Goal: Task Accomplishment & Management: Manage account settings

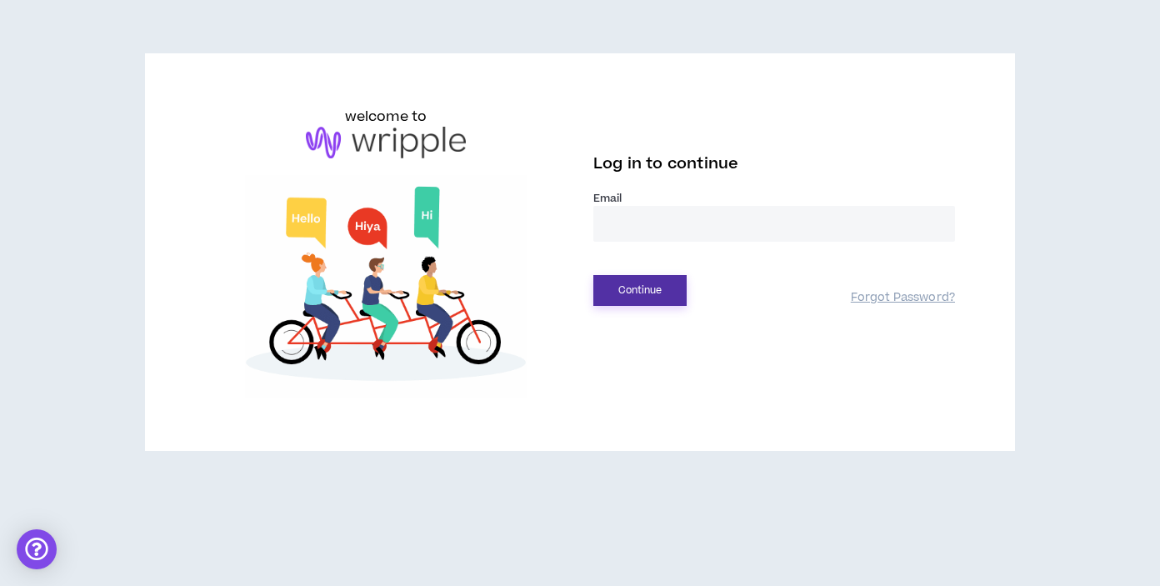
click at [651, 294] on button "Continue" at bounding box center [639, 290] width 93 height 31
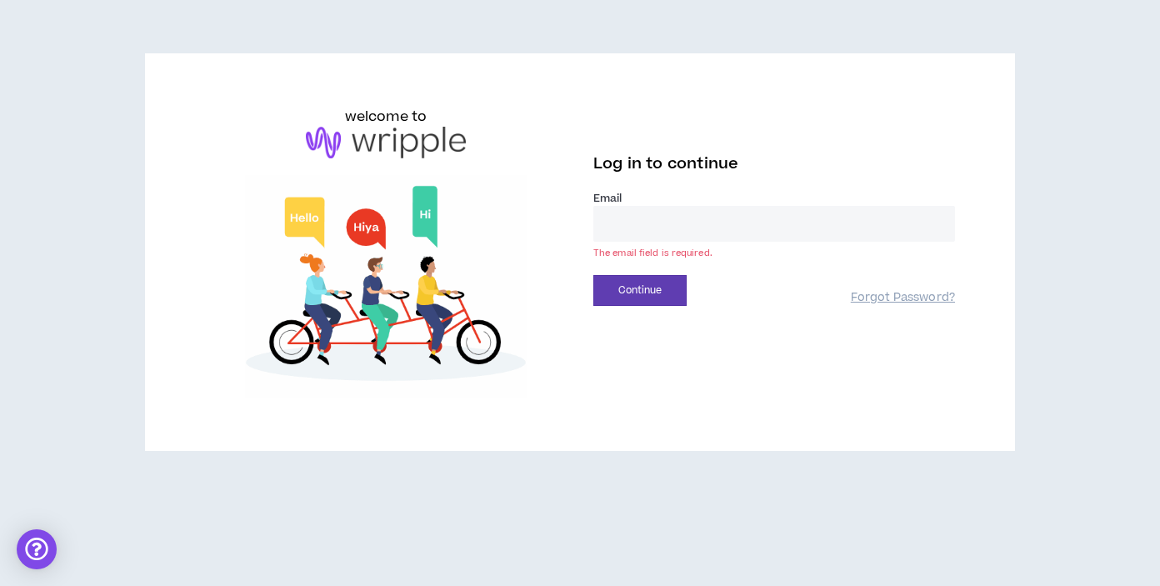
click at [644, 220] on input "email" at bounding box center [774, 224] width 362 height 36
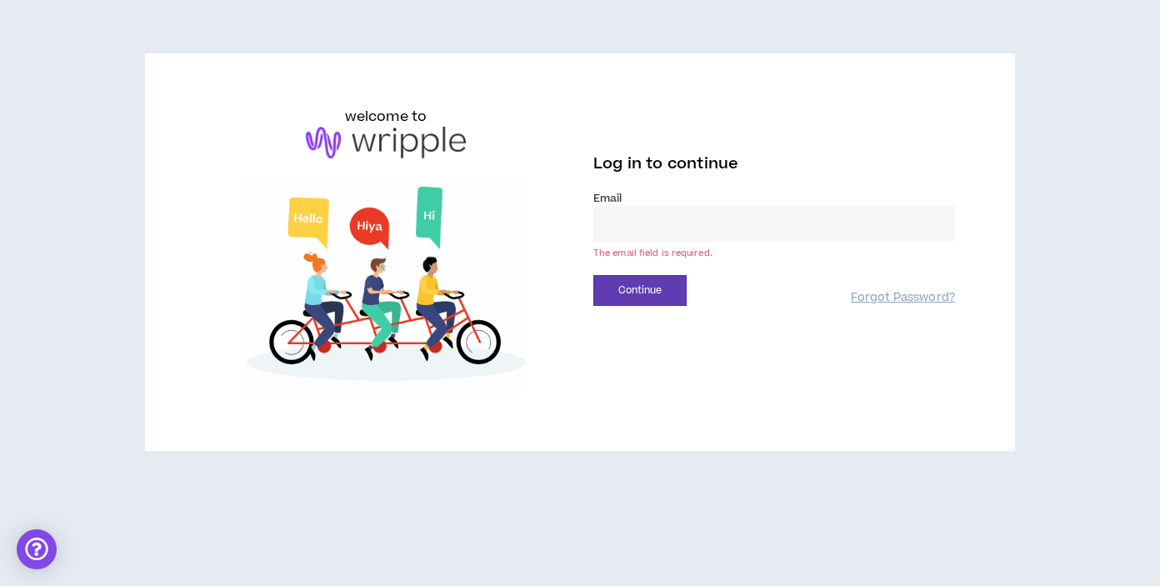
type input "**********"
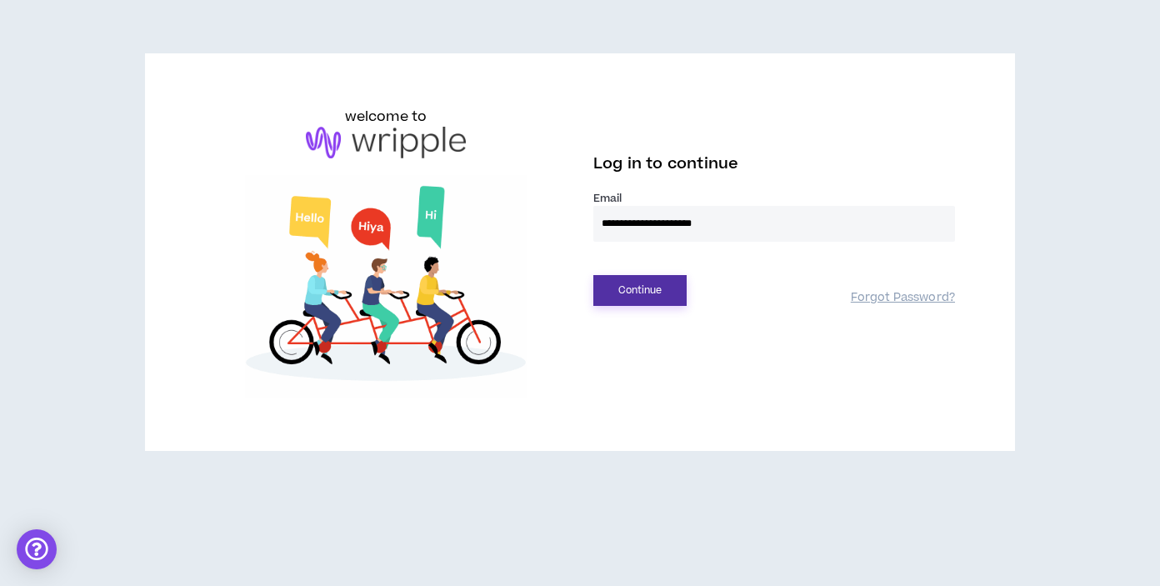
click at [663, 289] on button "Continue" at bounding box center [639, 290] width 93 height 31
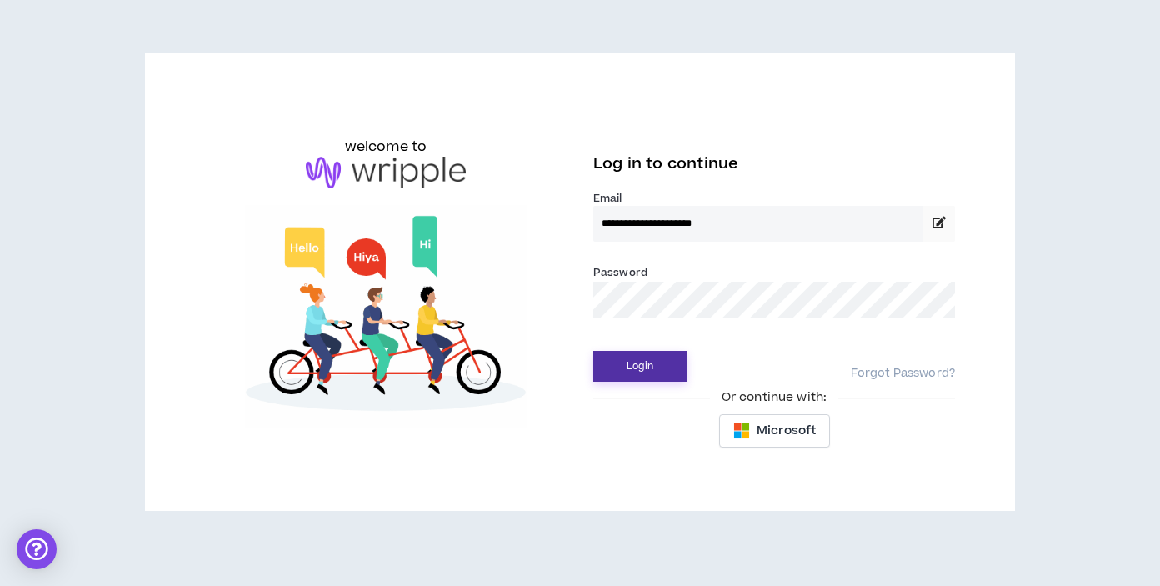
click at [648, 375] on button "Login" at bounding box center [639, 366] width 93 height 31
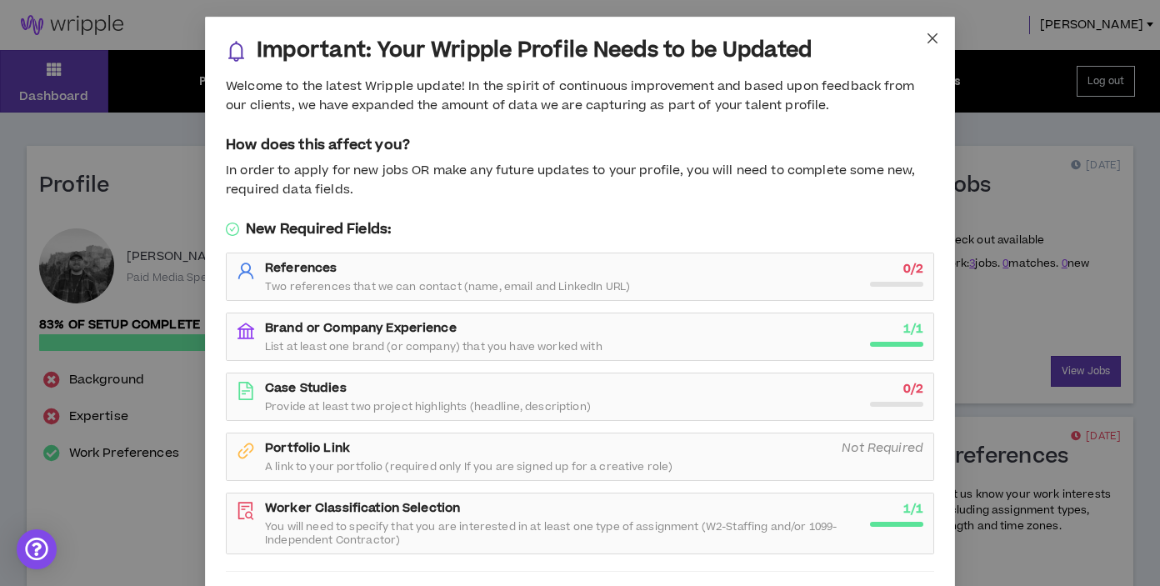
click at [929, 42] on icon "close" at bounding box center [931, 38] width 13 height 13
